Goal: Communication & Community: Answer question/provide support

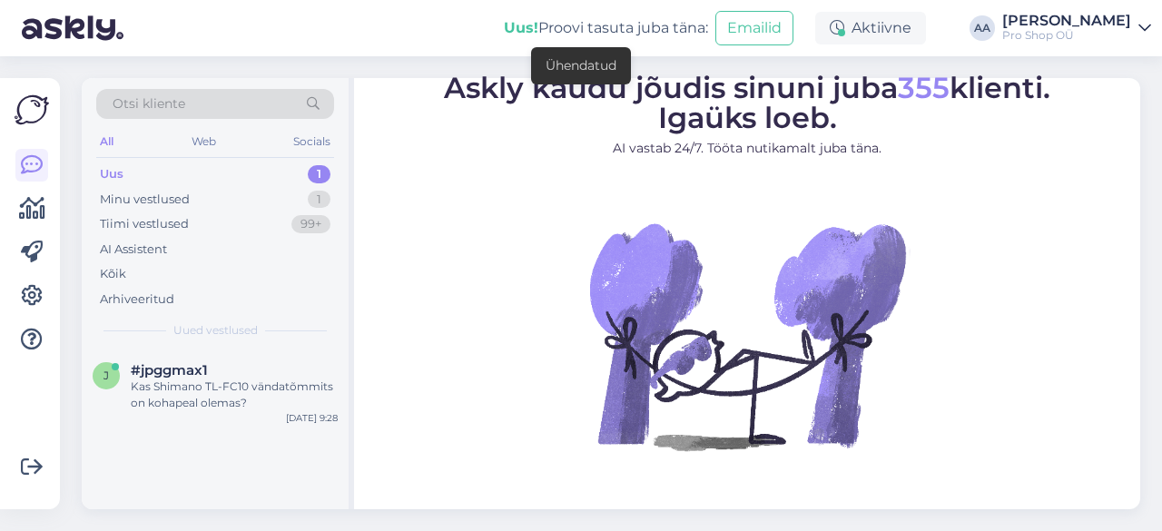
click at [123, 175] on div "Uus" at bounding box center [112, 174] width 24 height 18
click at [192, 389] on div "Kas Shimano TL-FC10 vändatõmmits on kohapeal olemas?" at bounding box center [234, 395] width 207 height 33
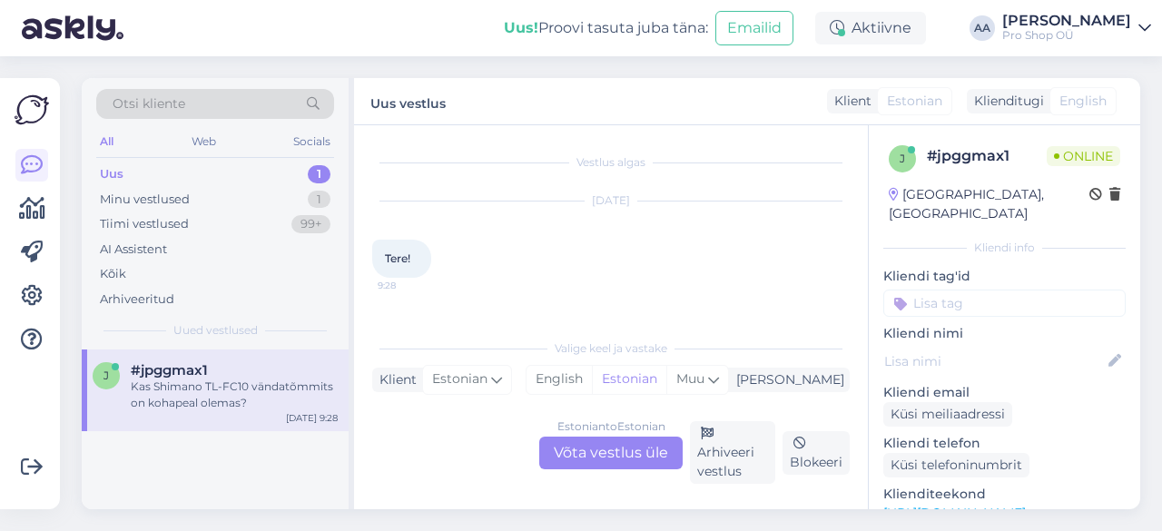
scroll to position [62, 0]
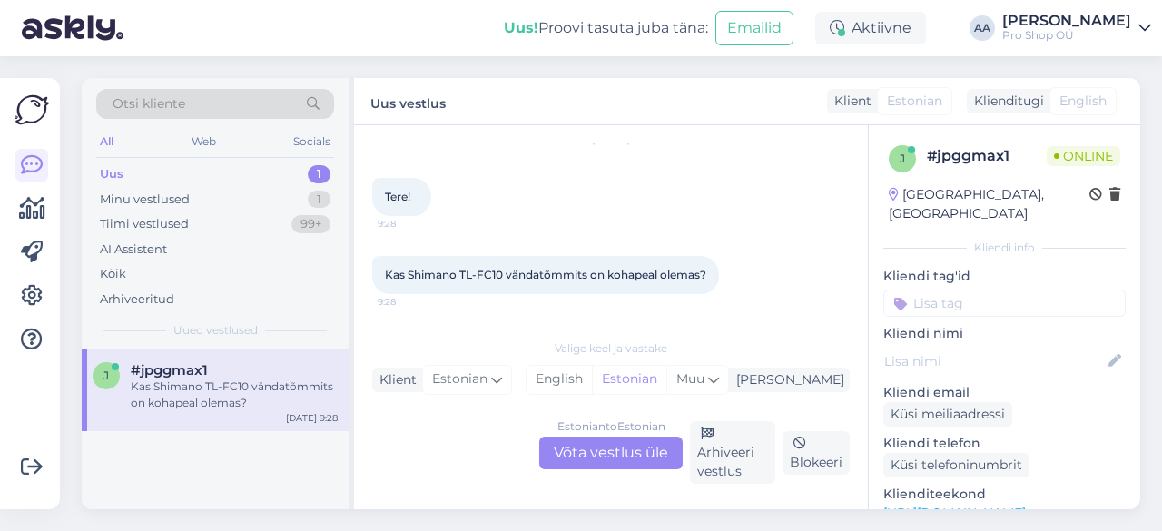
click at [617, 451] on div "Estonian to Estonian Võta vestlus üle" at bounding box center [610, 453] width 143 height 33
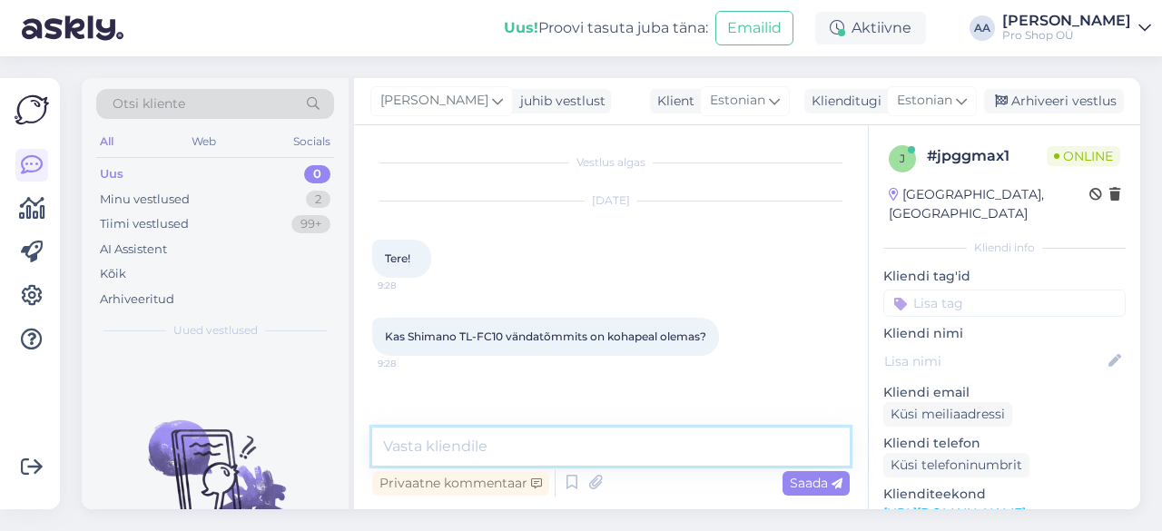
click at [480, 444] on textarea at bounding box center [611, 447] width 478 height 38
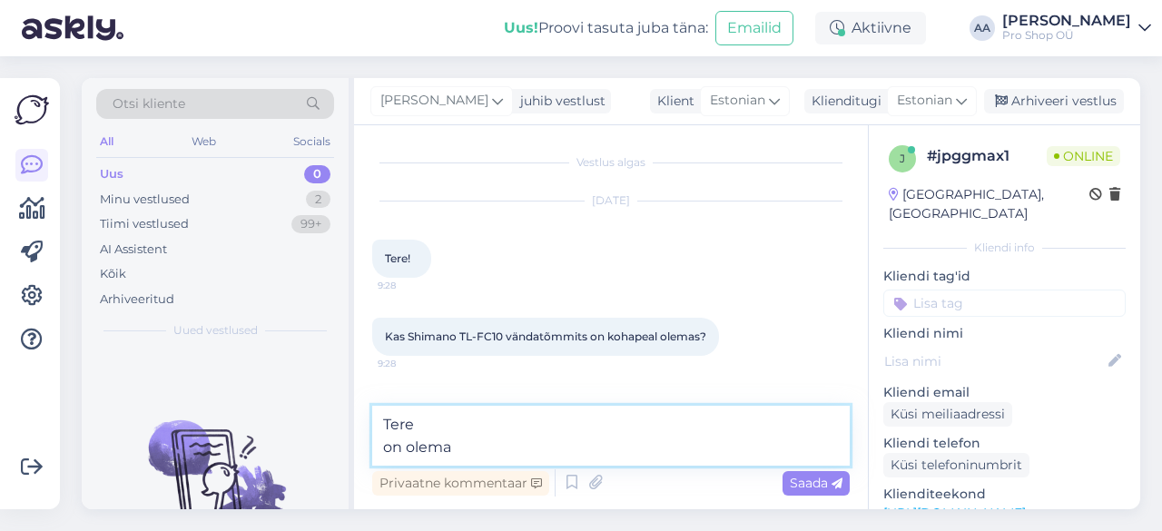
type textarea "Tere on olemas"
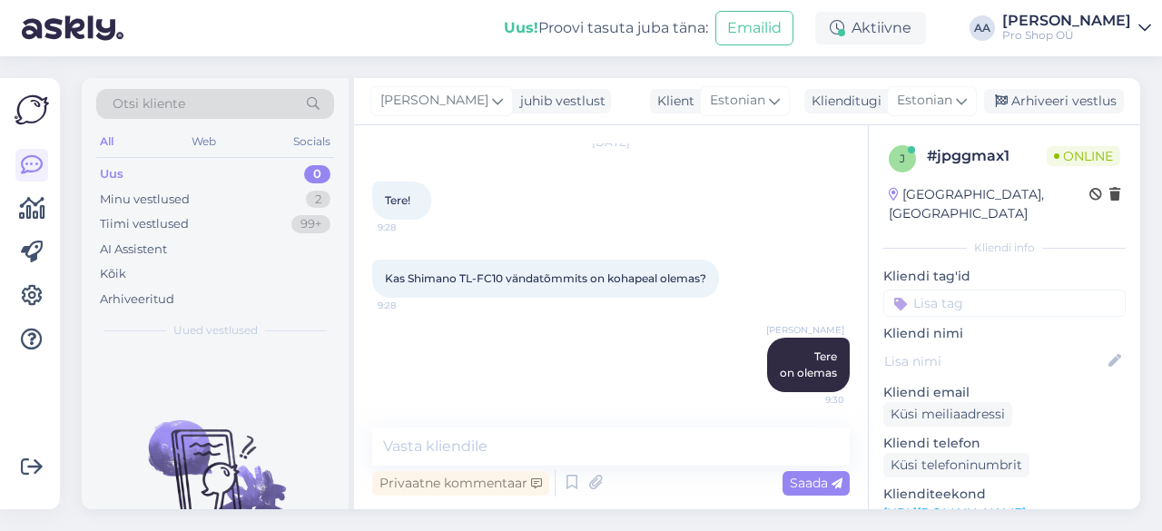
click at [488, 275] on span "Kas Shimano TL-FC10 vändatõmmits on kohapeal olemas?" at bounding box center [545, 278] width 321 height 14
drag, startPoint x: 501, startPoint y: 278, endPoint x: 479, endPoint y: 281, distance: 22.0
click at [479, 281] on span "Kas Shimano TL-FC10 vändatõmmits on kohapeal olemas?" at bounding box center [545, 278] width 321 height 14
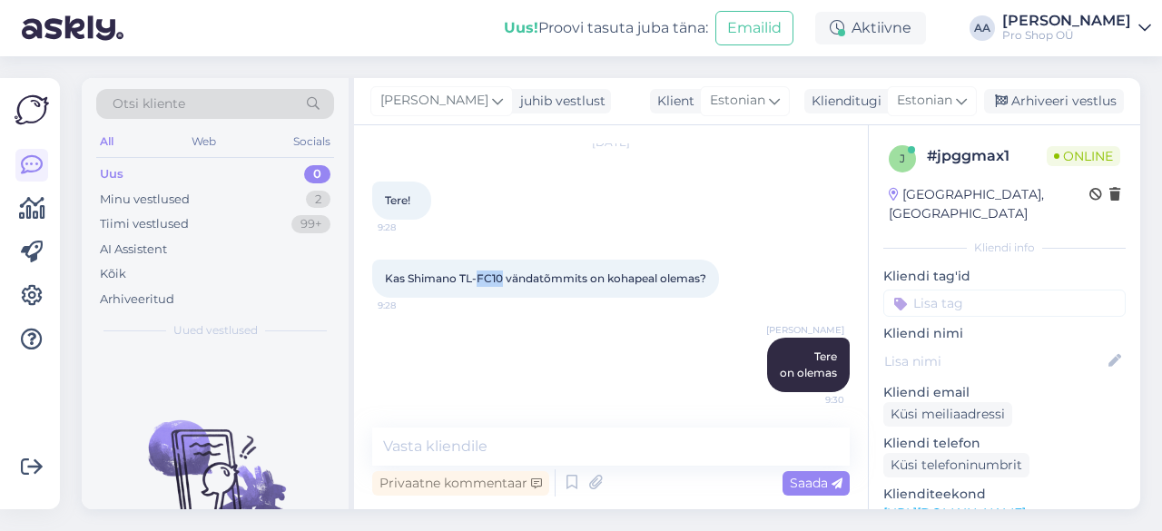
copy span "FC10"
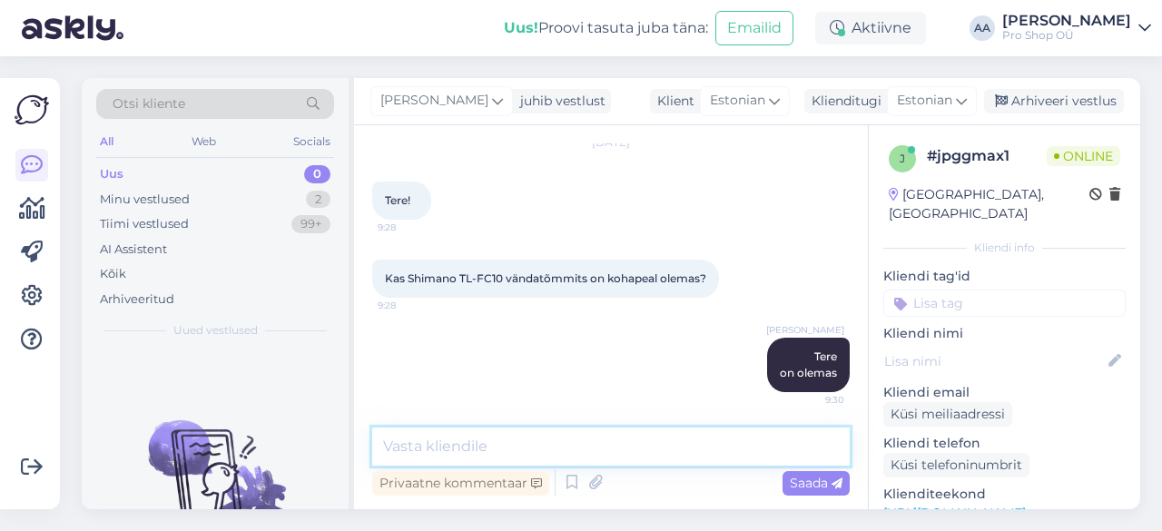
click at [434, 440] on textarea at bounding box center [611, 447] width 478 height 38
type textarea "Vähemalt laoseisu järgi [PERSON_NAME]"
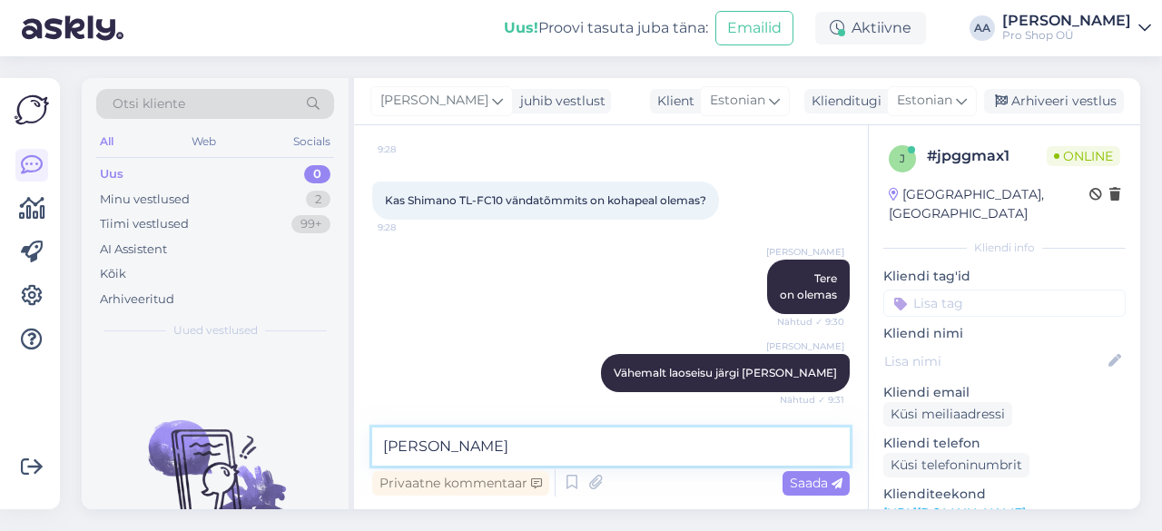
type textarea "J"
click at [451, 448] on textarea "Ja sellele on olemas ka Park Tooli versioon" at bounding box center [611, 447] width 478 height 38
type textarea "Ja on olemas ka Park Tooli versioon"
click at [685, 453] on textarea "Ja on olemas ka Park Tooli versioon" at bounding box center [611, 447] width 478 height 38
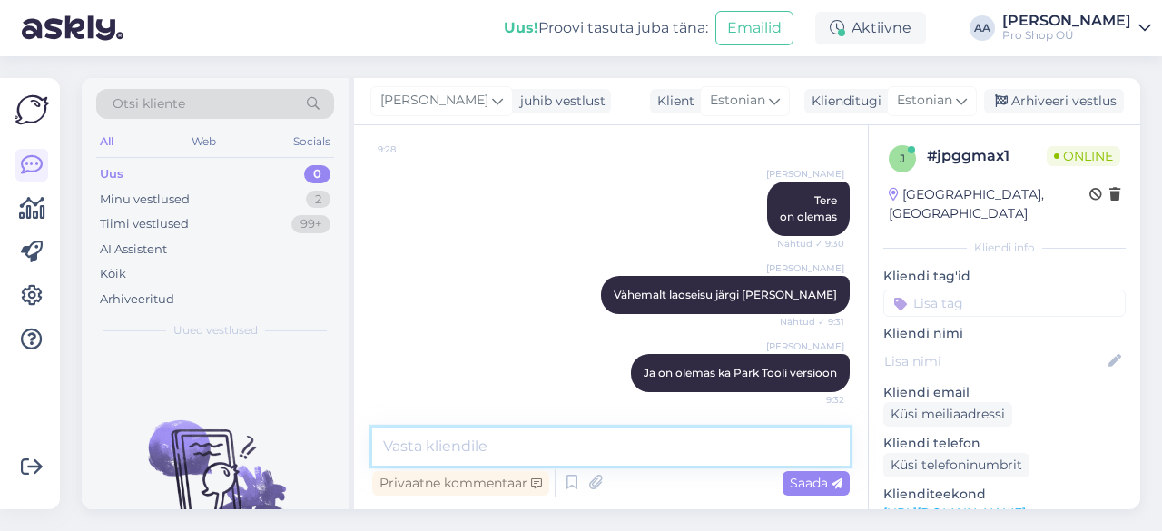
paste textarea "[URL][DOMAIN_NAME]"
type textarea "[URL][DOMAIN_NAME]"
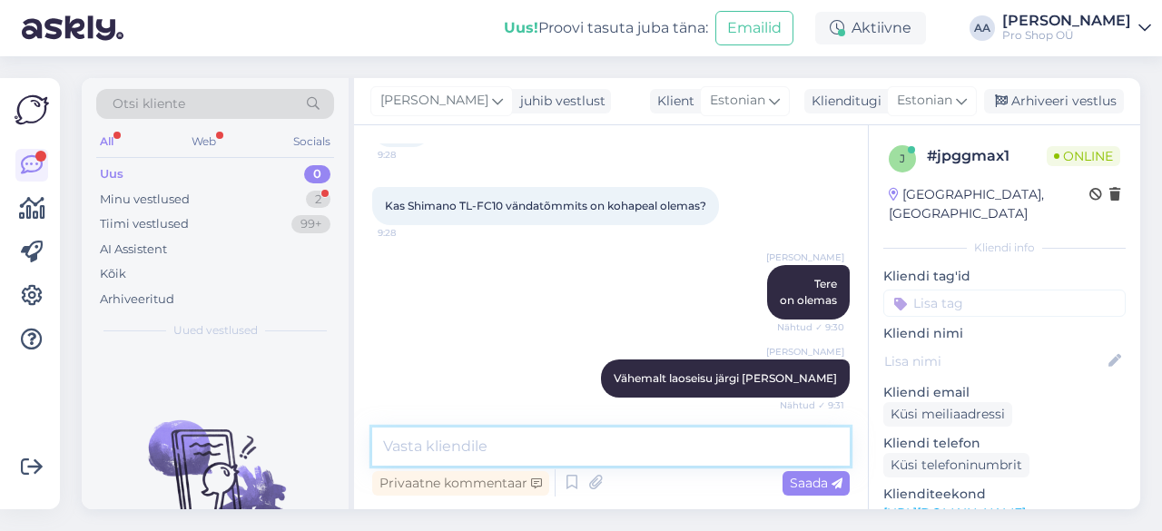
scroll to position [370, 0]
